Goal: Task Accomplishment & Management: Use online tool/utility

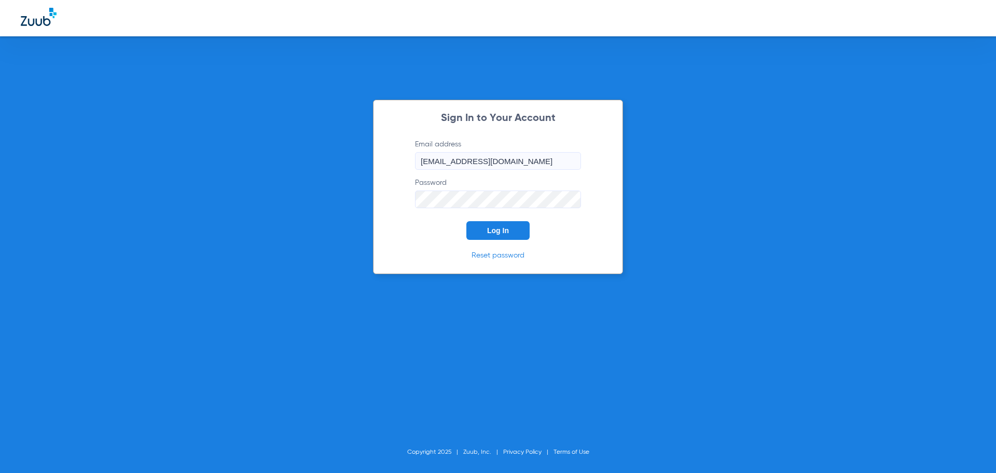
click at [495, 228] on span "Log In" at bounding box center [498, 230] width 22 height 8
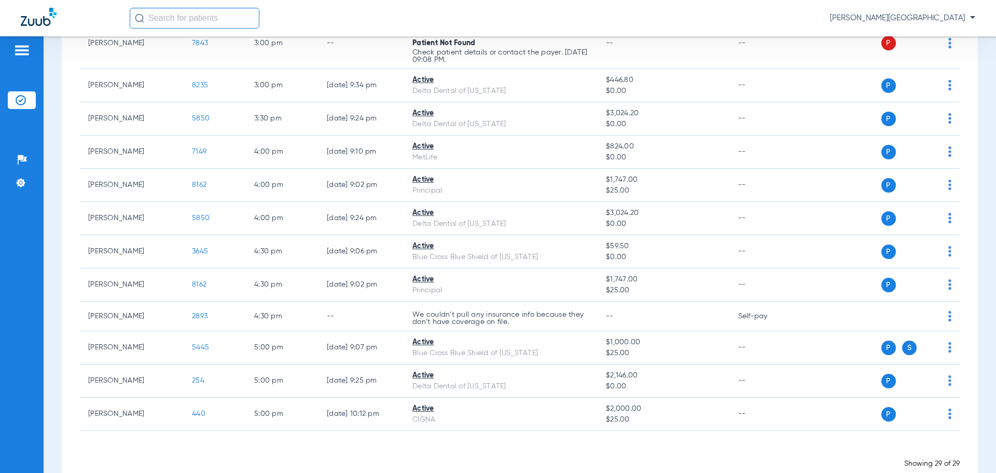
scroll to position [802, 0]
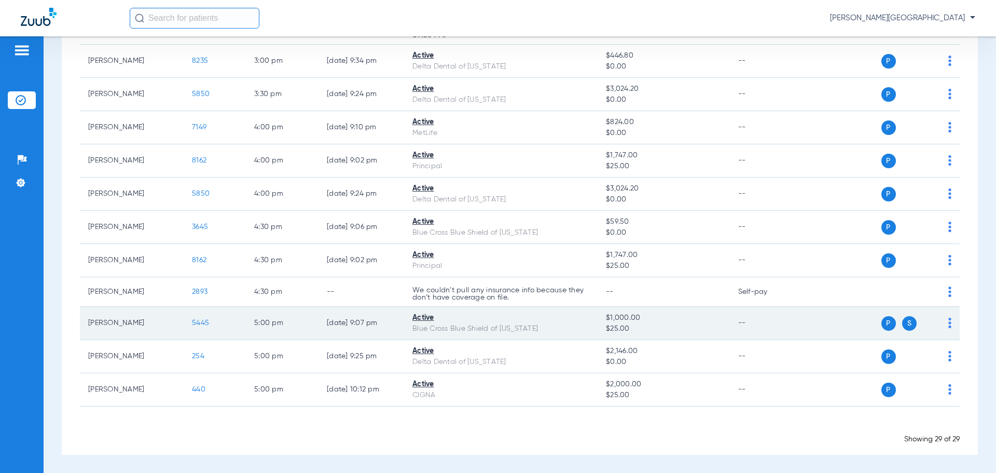
click at [200, 324] on span "5445" at bounding box center [200, 322] width 17 height 7
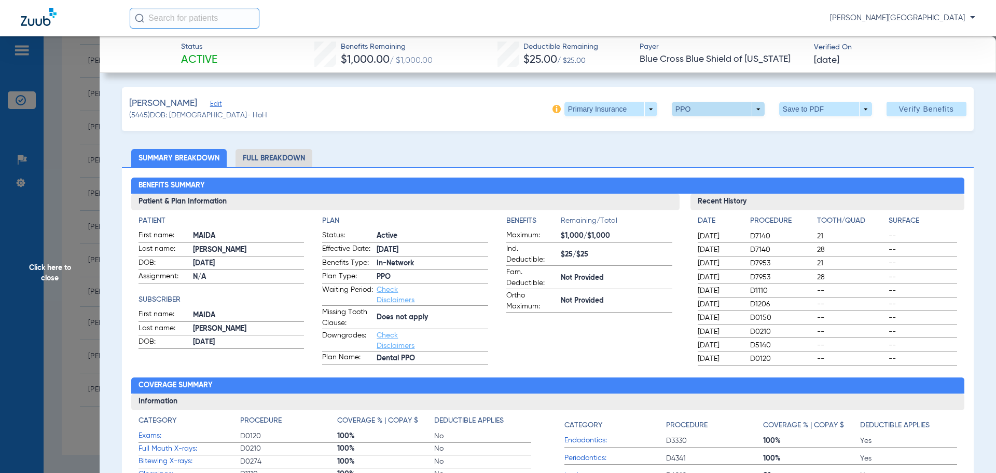
click at [688, 108] on span at bounding box center [718, 109] width 93 height 15
click at [688, 108] on div at bounding box center [498, 236] width 996 height 473
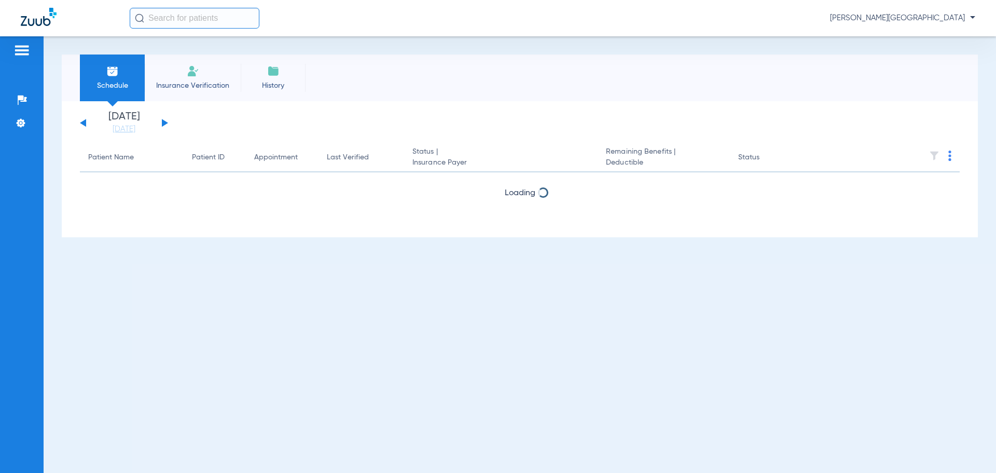
click at [37, 275] on div "Setup Help Center Settings" at bounding box center [22, 272] width 44 height 473
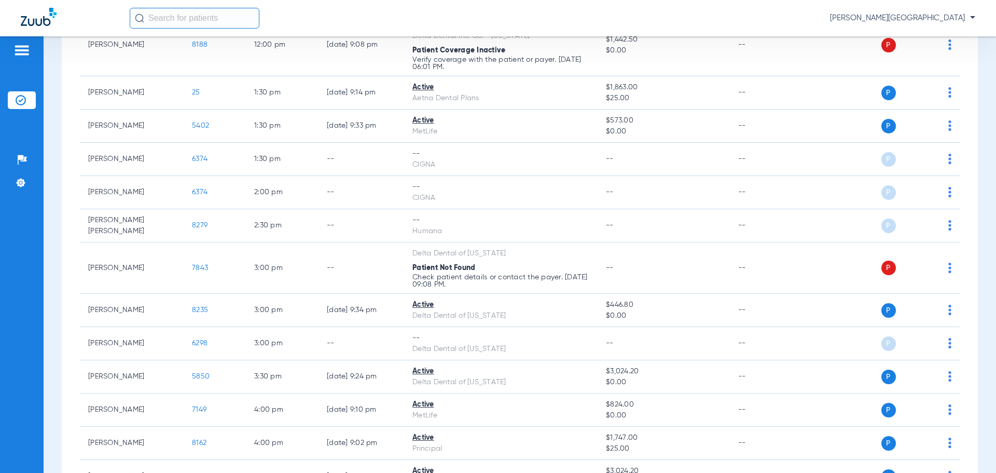
scroll to position [554, 0]
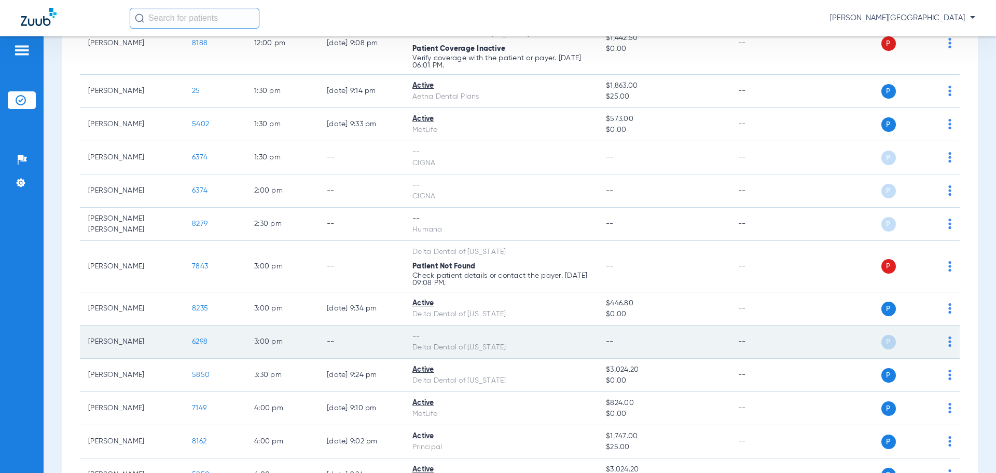
click at [201, 341] on span "6298" at bounding box center [200, 341] width 16 height 7
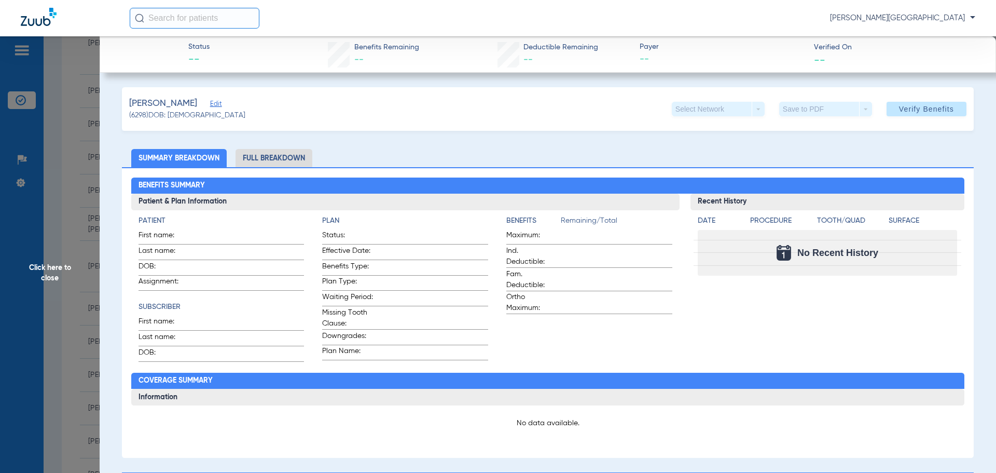
click at [273, 155] on li "Full Breakdown" at bounding box center [274, 158] width 77 height 18
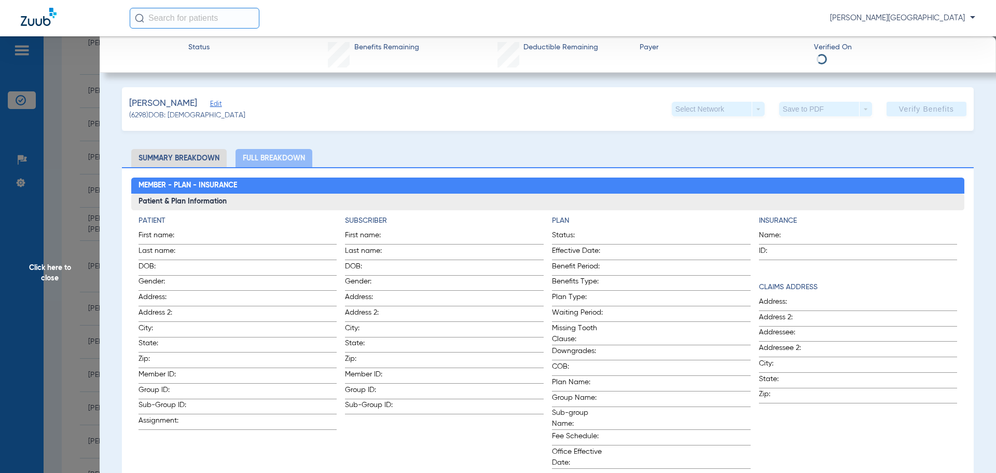
click at [52, 263] on span "Click here to close" at bounding box center [50, 272] width 100 height 473
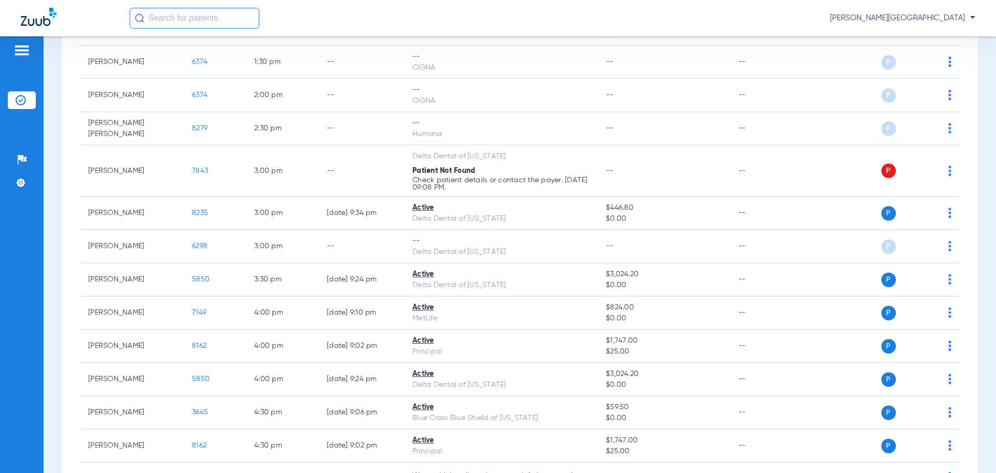
scroll to position [698, 0]
